Goal: Information Seeking & Learning: Learn about a topic

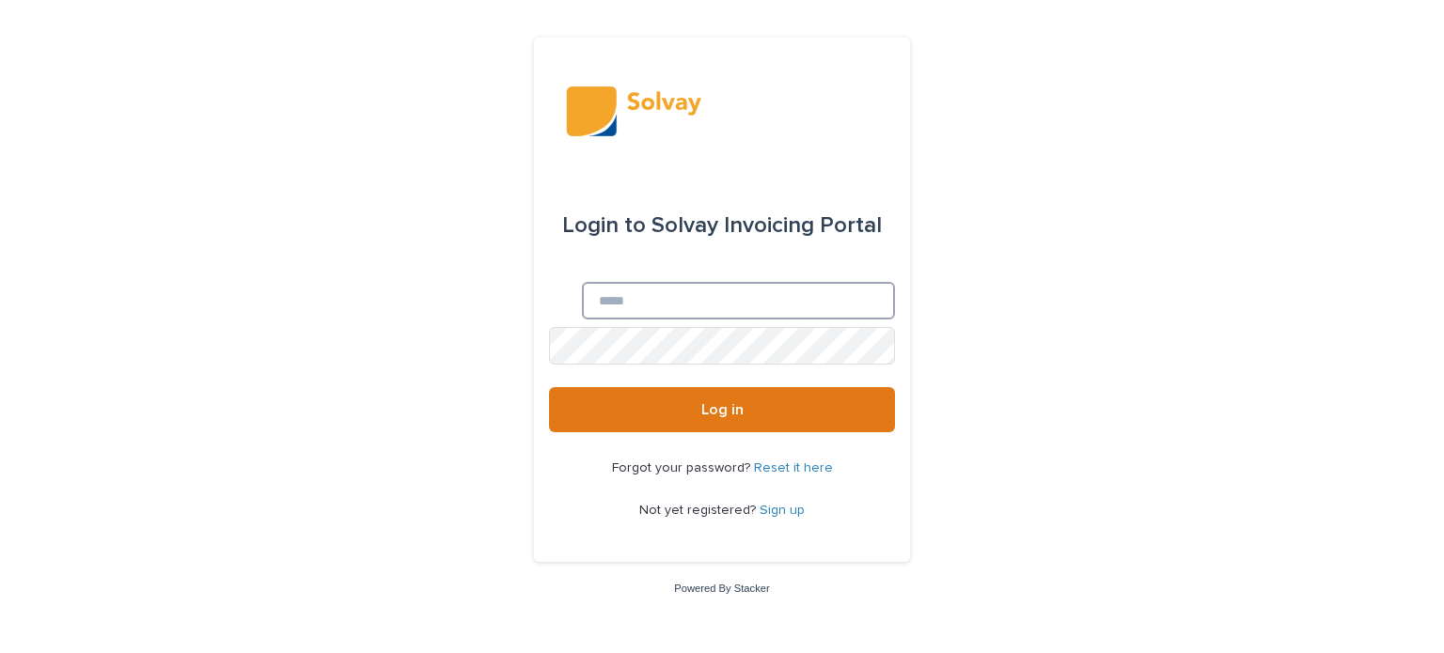
click at [582, 302] on input "Email" at bounding box center [738, 301] width 313 height 38
type input "**********"
click at [549, 327] on uniq-box at bounding box center [549, 327] width 0 height 0
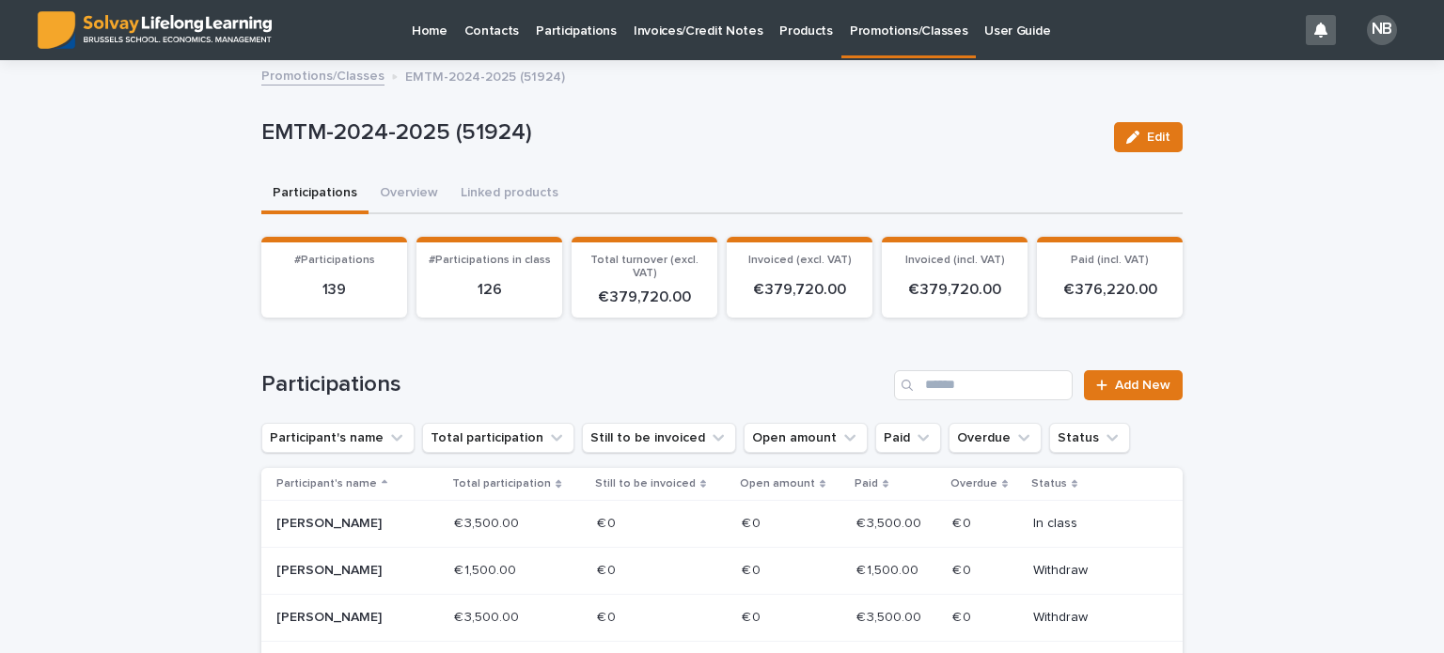
click at [873, 30] on p "Promotions/Classes" at bounding box center [909, 19] width 118 height 39
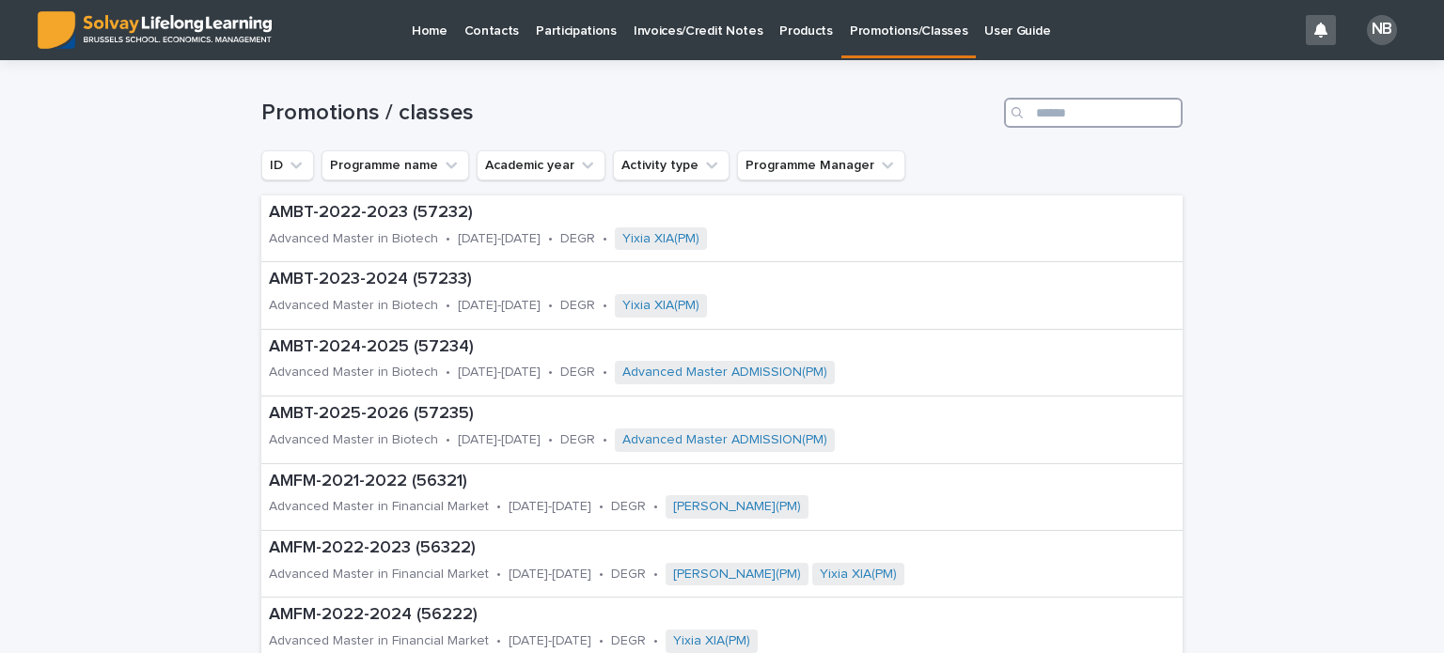
click at [1038, 112] on input "Search" at bounding box center [1093, 113] width 179 height 30
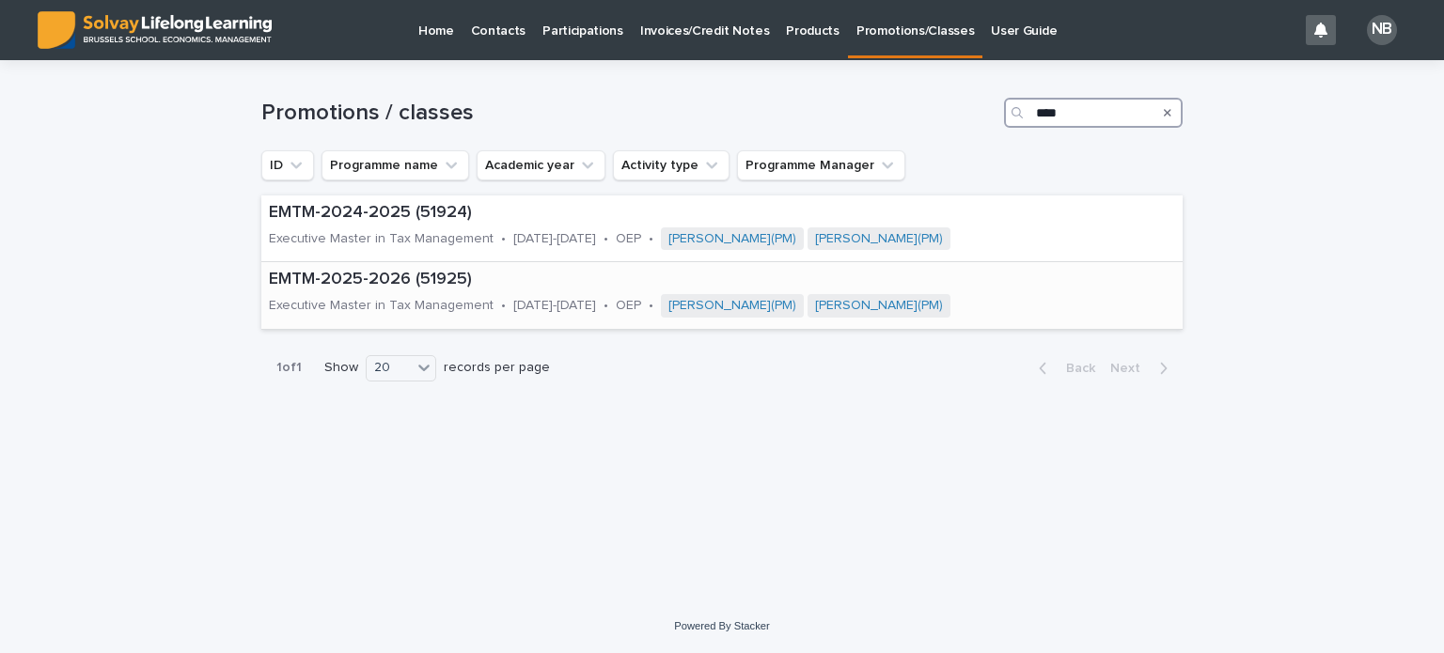
type input "****"
click at [378, 281] on p "EMTM-2025-2026 (51925)" at bounding box center [713, 280] width 889 height 21
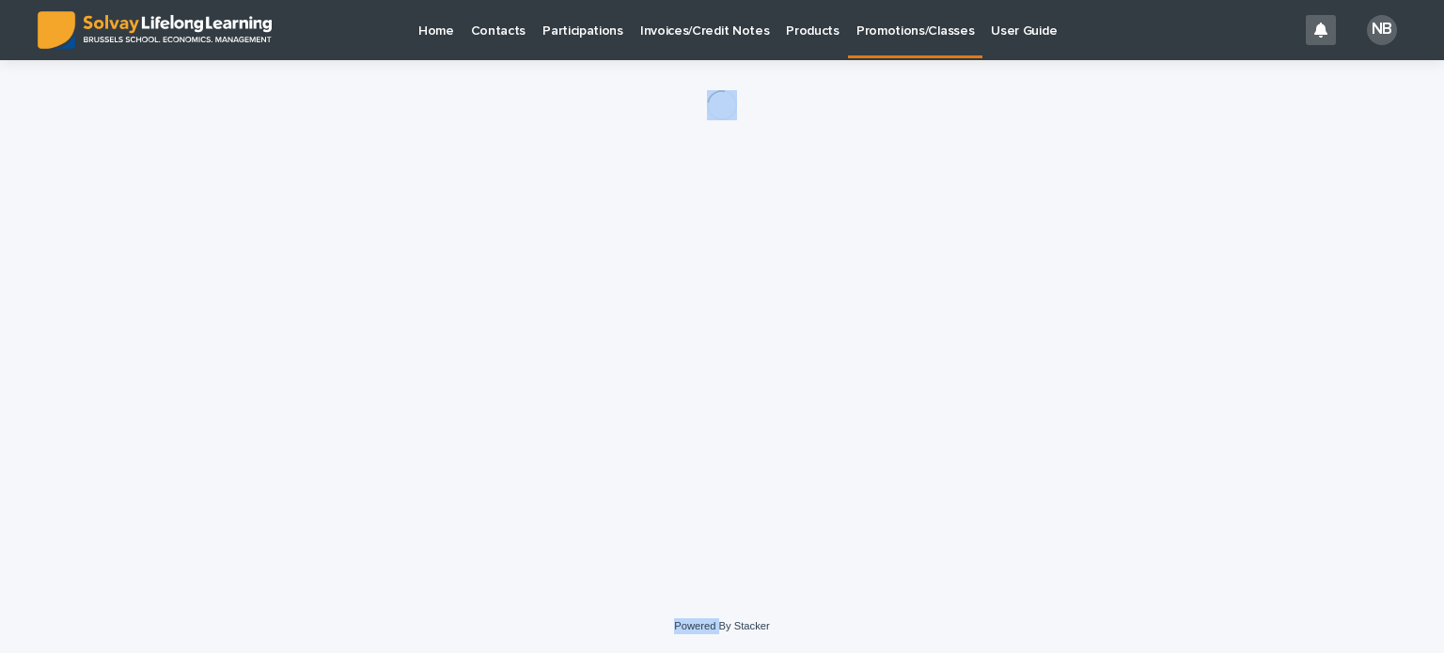
click at [378, 281] on div "Loading... Saving… Loading... Saving…" at bounding box center [722, 306] width 940 height 493
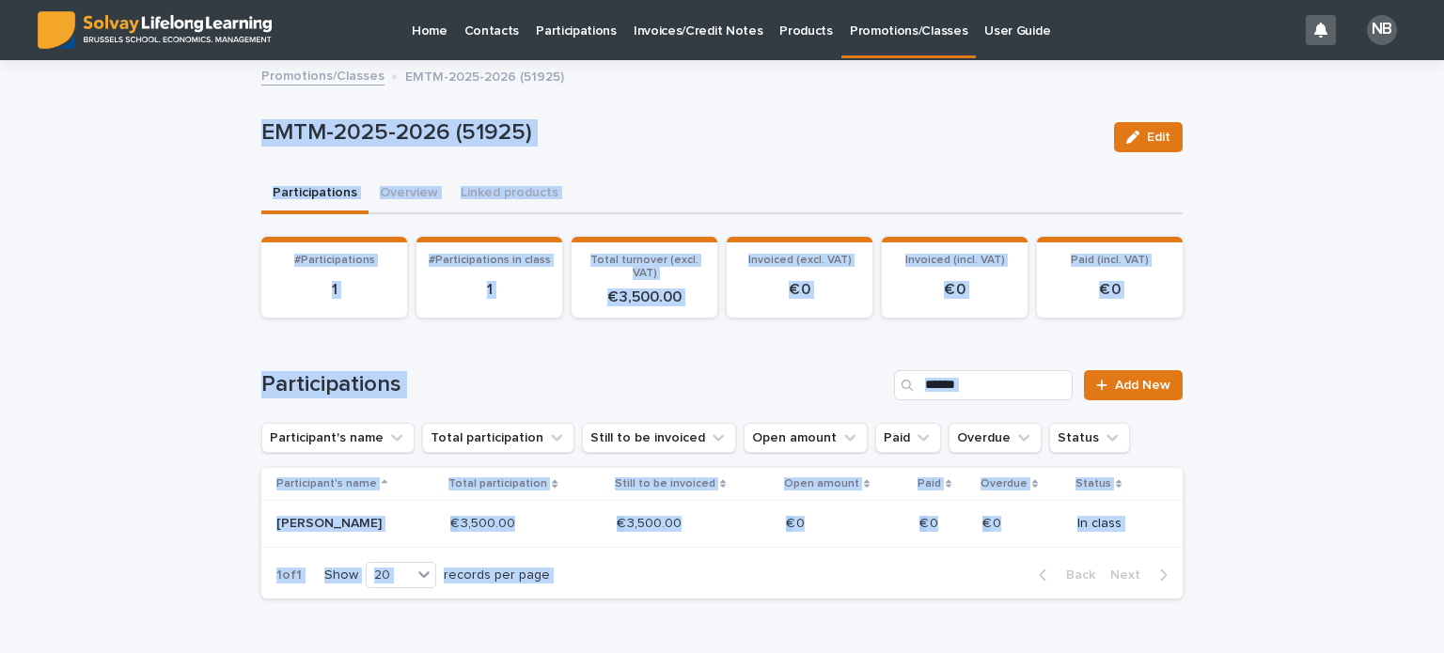
click at [420, 420] on ul "Participant's name Total participation Still to be invoiced Open amount Paid Ov…" at bounding box center [696, 438] width 876 height 38
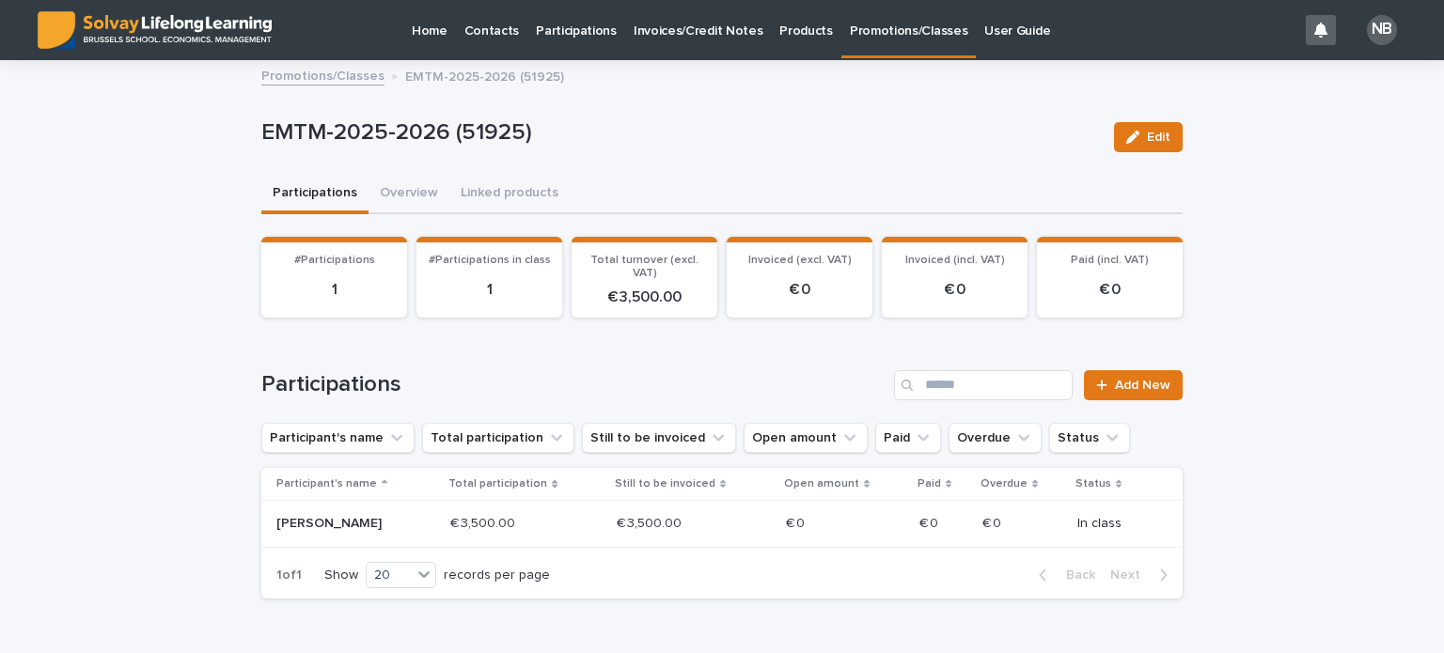
click at [317, 522] on p "[PERSON_NAME]" at bounding box center [343, 524] width 134 height 16
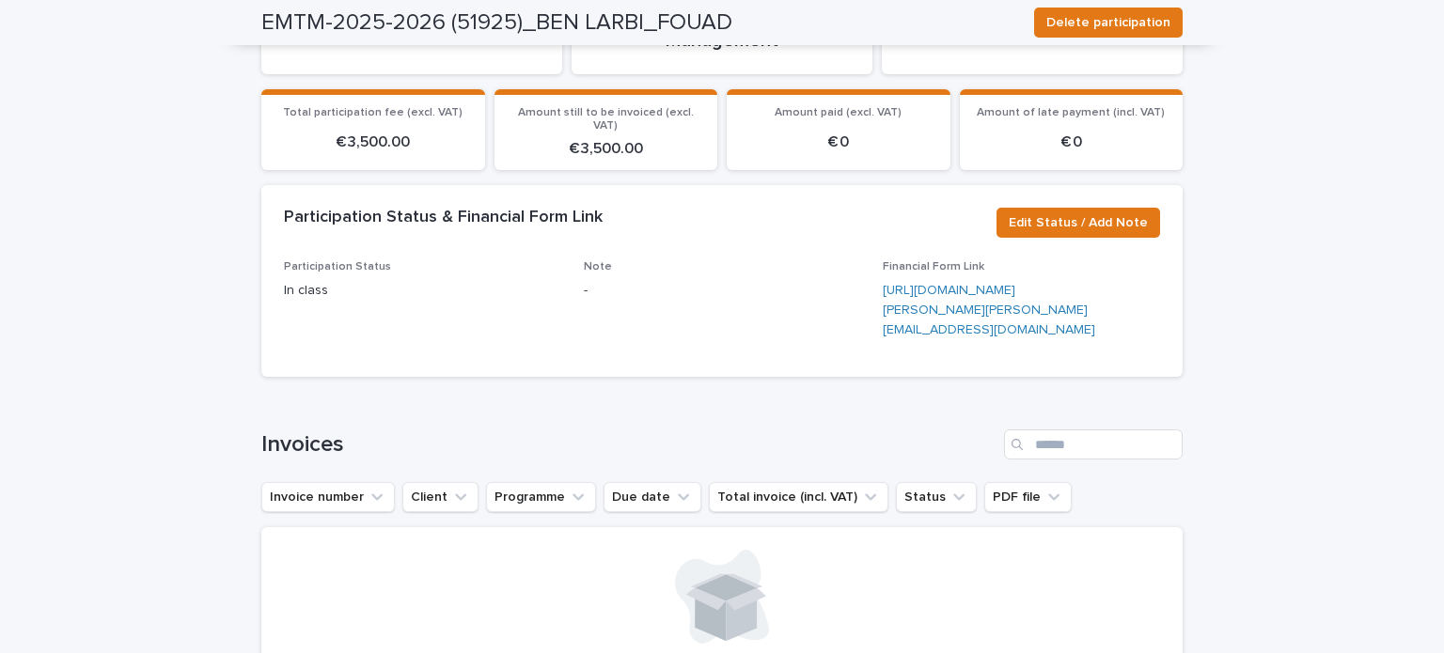
scroll to position [188, 0]
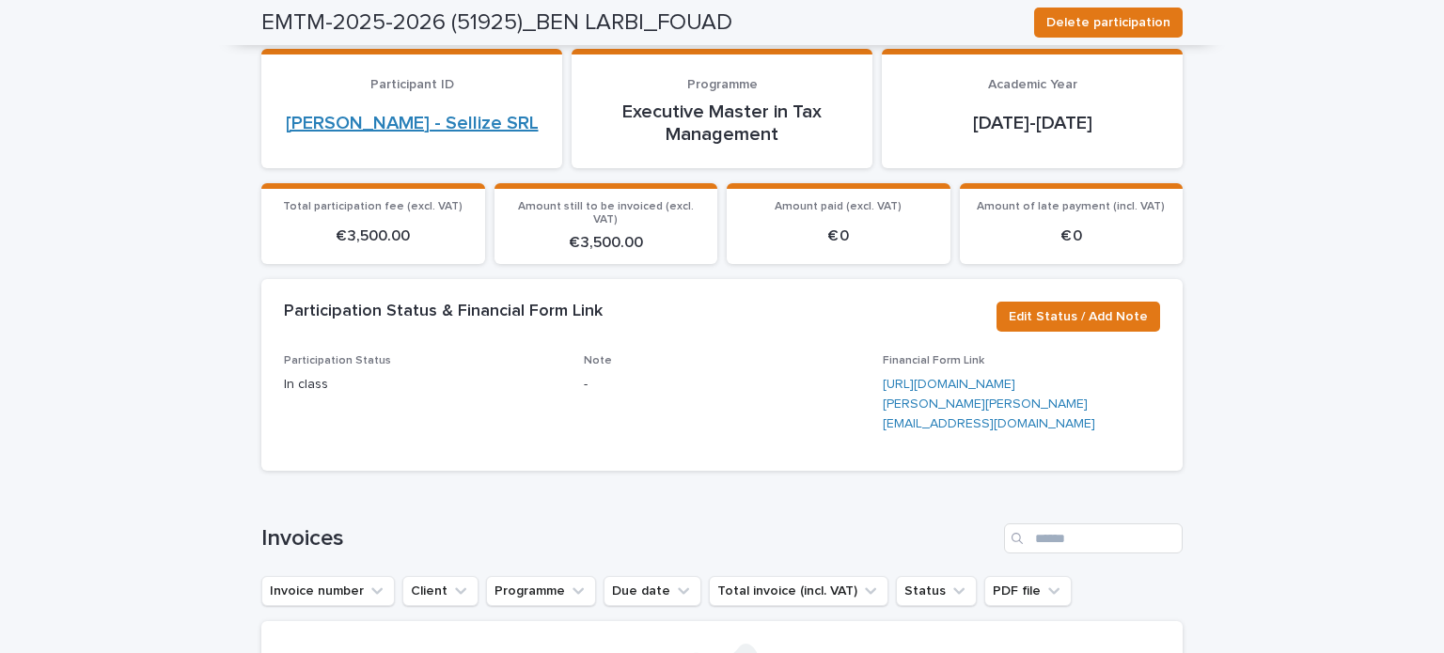
click at [403, 112] on link "[PERSON_NAME] - Sellize SRL" at bounding box center [412, 123] width 253 height 23
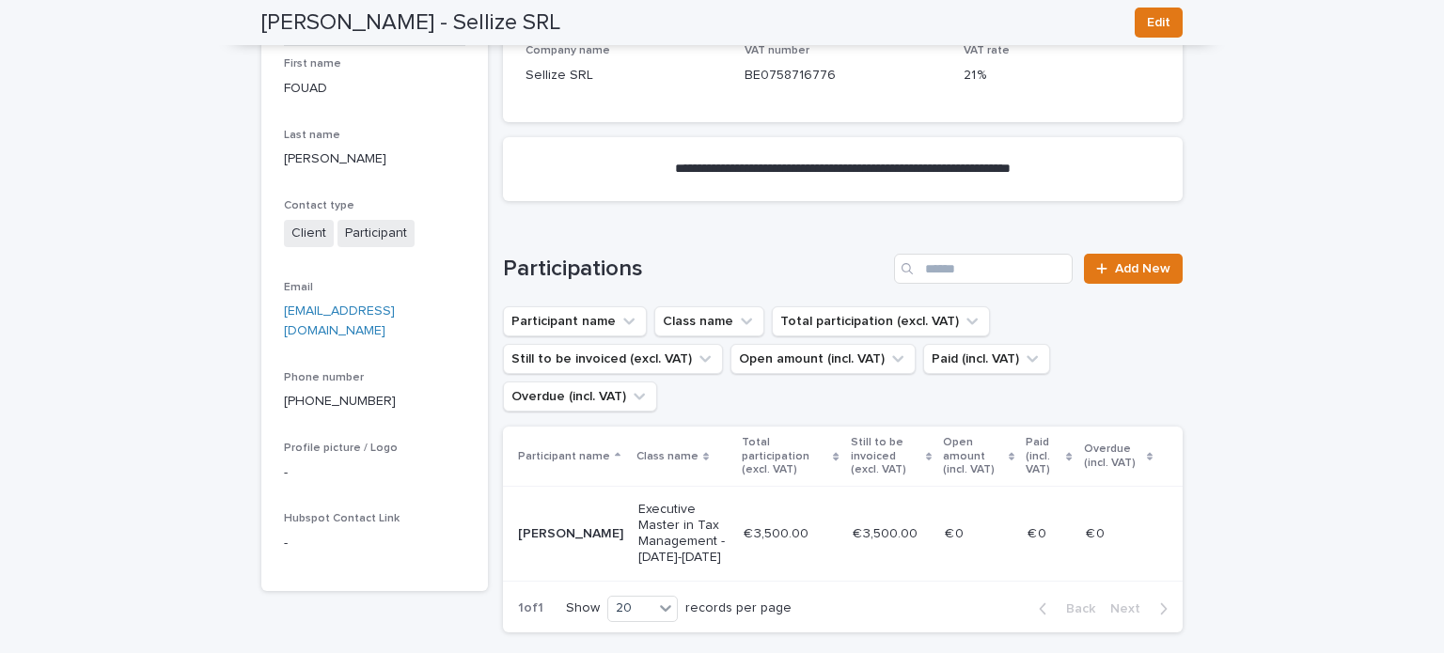
scroll to position [470, 0]
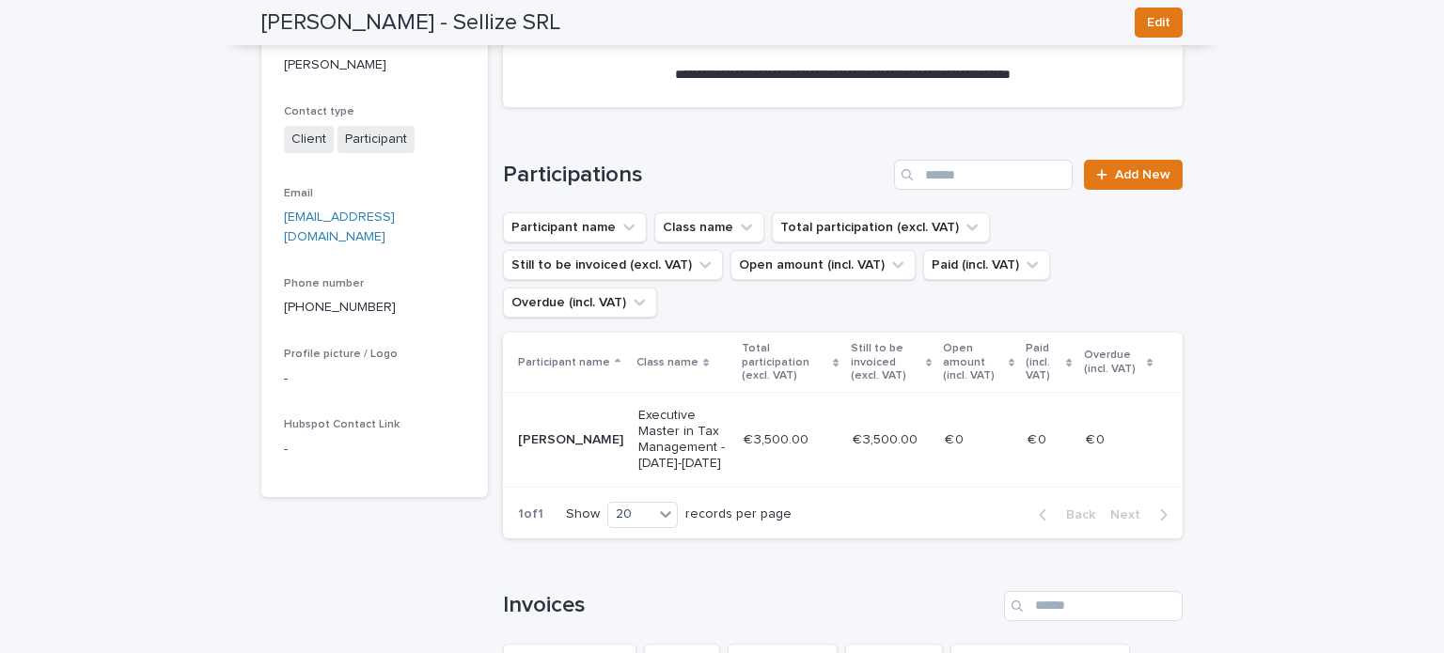
click at [703, 367] on icon at bounding box center [706, 362] width 6 height 8
click at [703, 362] on icon at bounding box center [706, 360] width 6 height 4
click at [703, 368] on icon at bounding box center [706, 362] width 6 height 9
click at [695, 240] on button "Class name" at bounding box center [709, 227] width 110 height 30
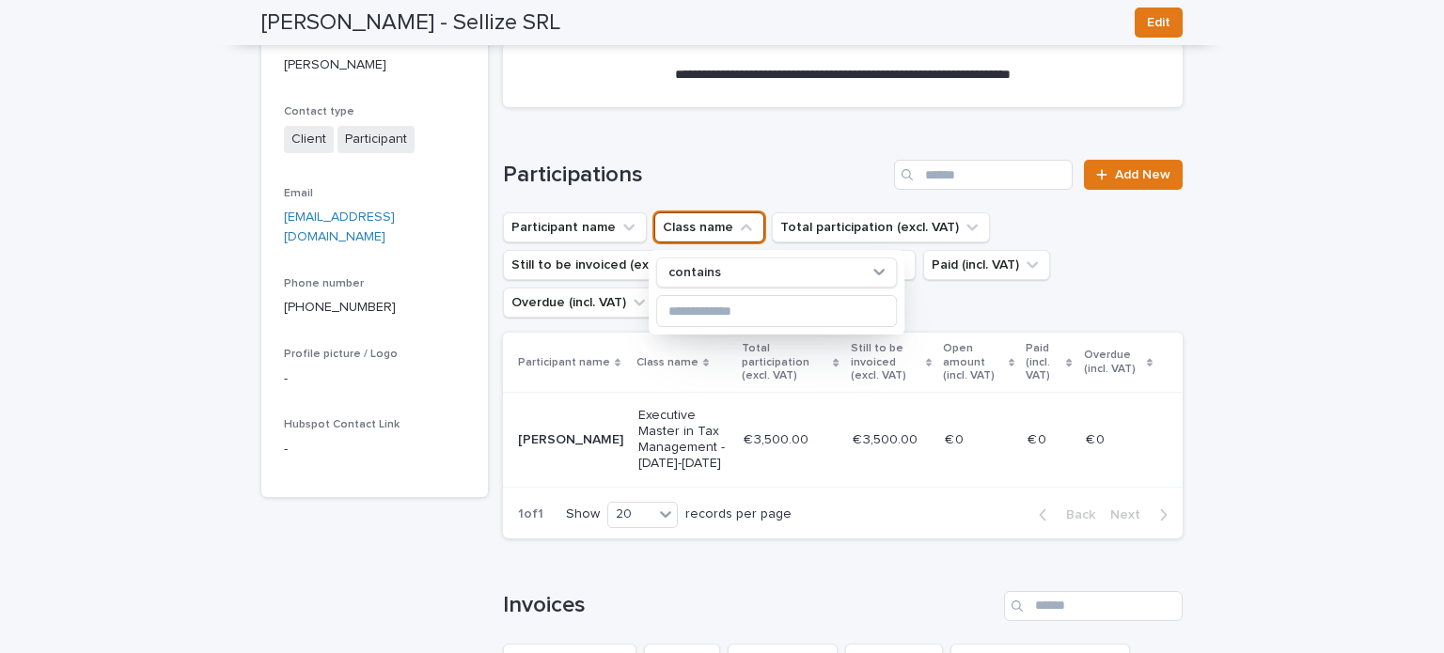
click at [711, 189] on h1 "Participations" at bounding box center [695, 175] width 384 height 27
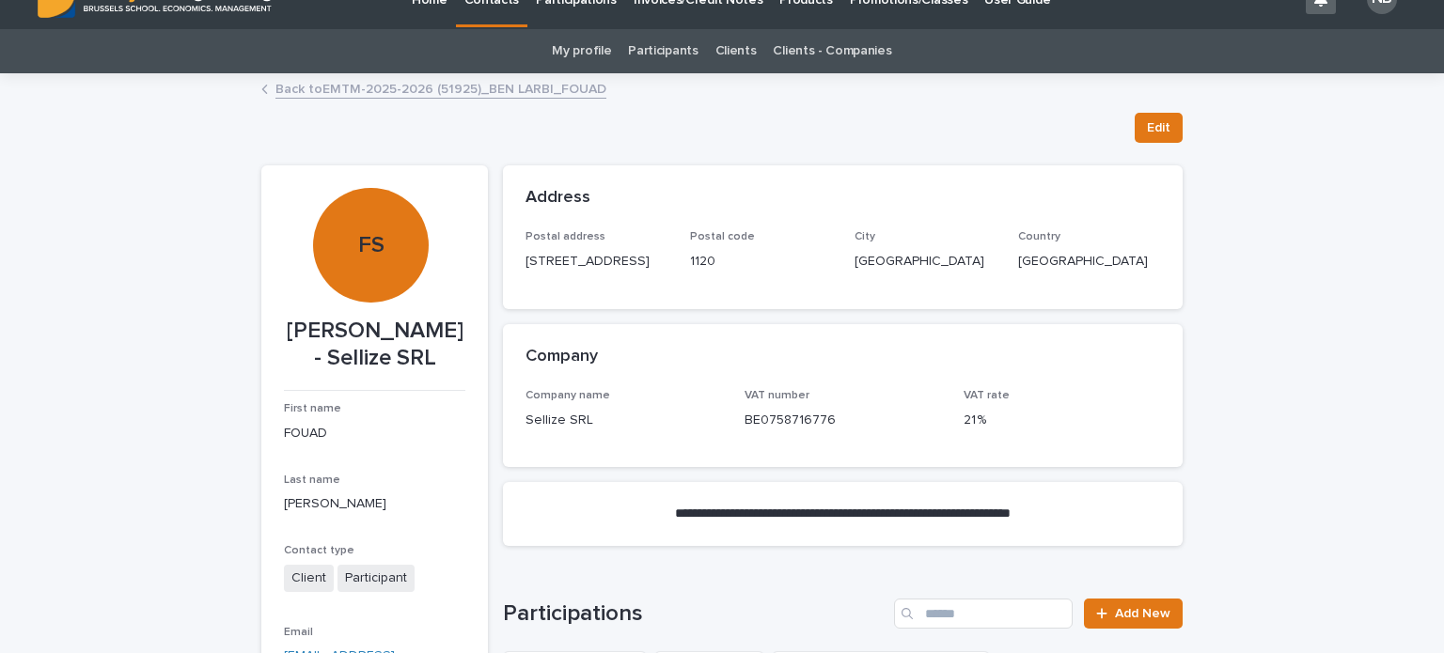
scroll to position [0, 0]
